Goal: Information Seeking & Learning: Find contact information

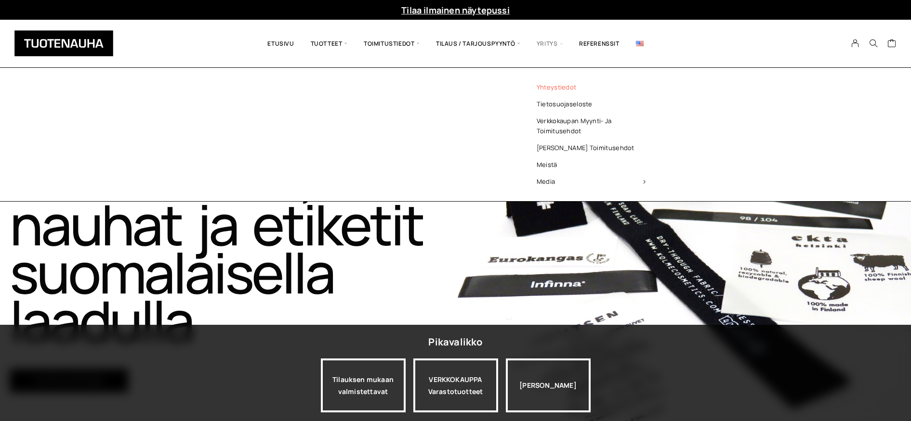
click at [545, 91] on link "Yhteystiedot" at bounding box center [591, 87] width 140 height 17
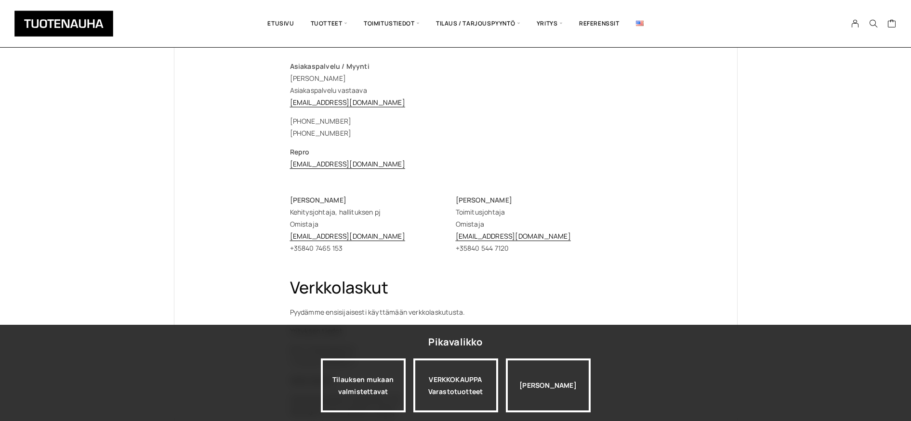
scroll to position [195, 0]
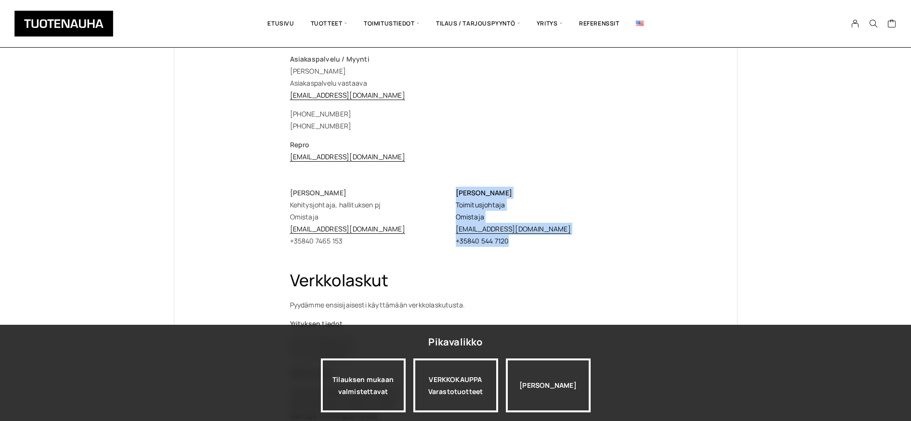
drag, startPoint x: 521, startPoint y: 241, endPoint x: 453, endPoint y: 240, distance: 67.4
click at [453, 240] on div "Erja Ylisirniö Kehitysjohtaja, hallituksen pj Omistaja erja.ylisirnio@tuotenauh…" at bounding box center [455, 217] width 331 height 60
drag, startPoint x: 513, startPoint y: 248, endPoint x: 517, endPoint y: 244, distance: 5.5
click at [511, 247] on div "Tuotenauha Oy myynti@tuotenauha.fi info@tuotenauha.fi Puh. +358 3 872 080 Posti…" at bounding box center [455, 252] width 331 height 619
drag, startPoint x: 518, startPoint y: 244, endPoint x: 456, endPoint y: 243, distance: 61.2
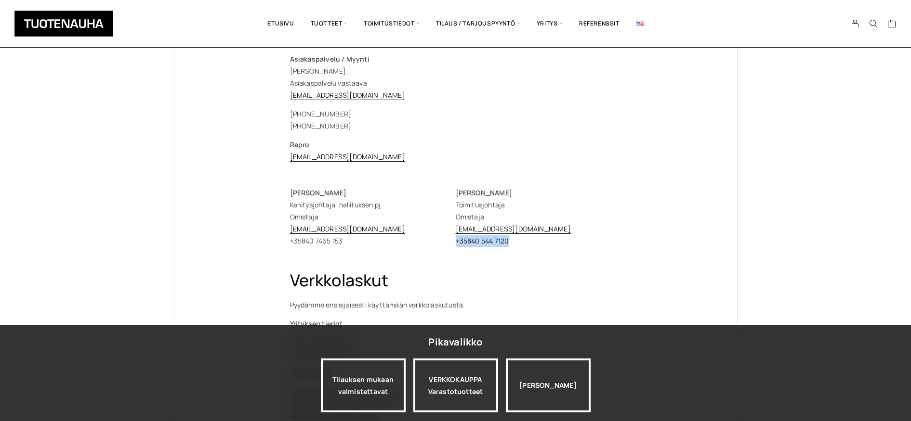
click at [456, 243] on p "Timo Heikkinen Toimitusjohtaja Omistaja timo.heikkinen@tuotenauha.fi +358 40 54…" at bounding box center [539, 217] width 166 height 60
copy p "+358 40 544 7120"
